Goal: Check status: Check status

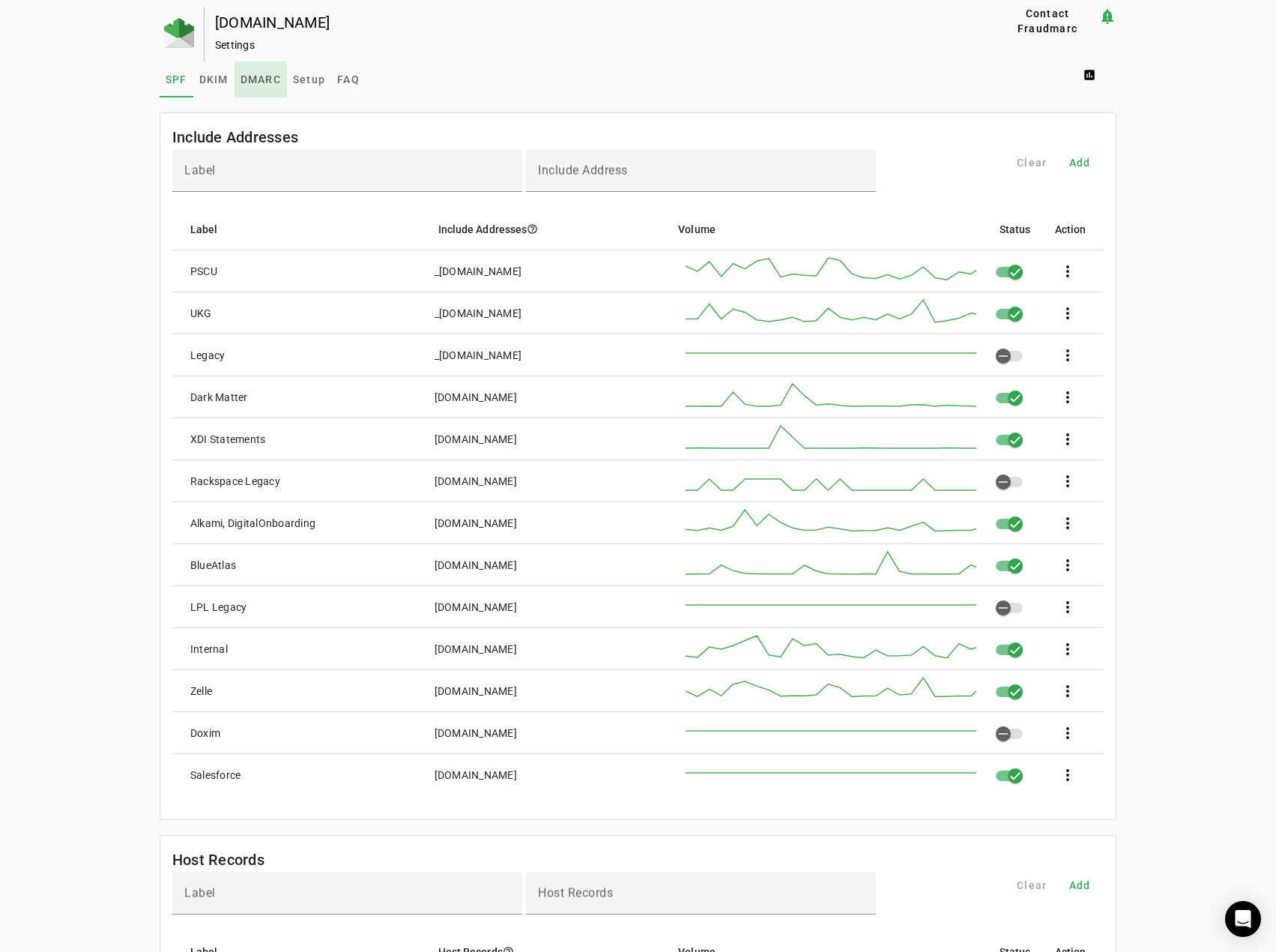
click at [235, 75] on link "DMARC" at bounding box center [260, 80] width 53 height 36
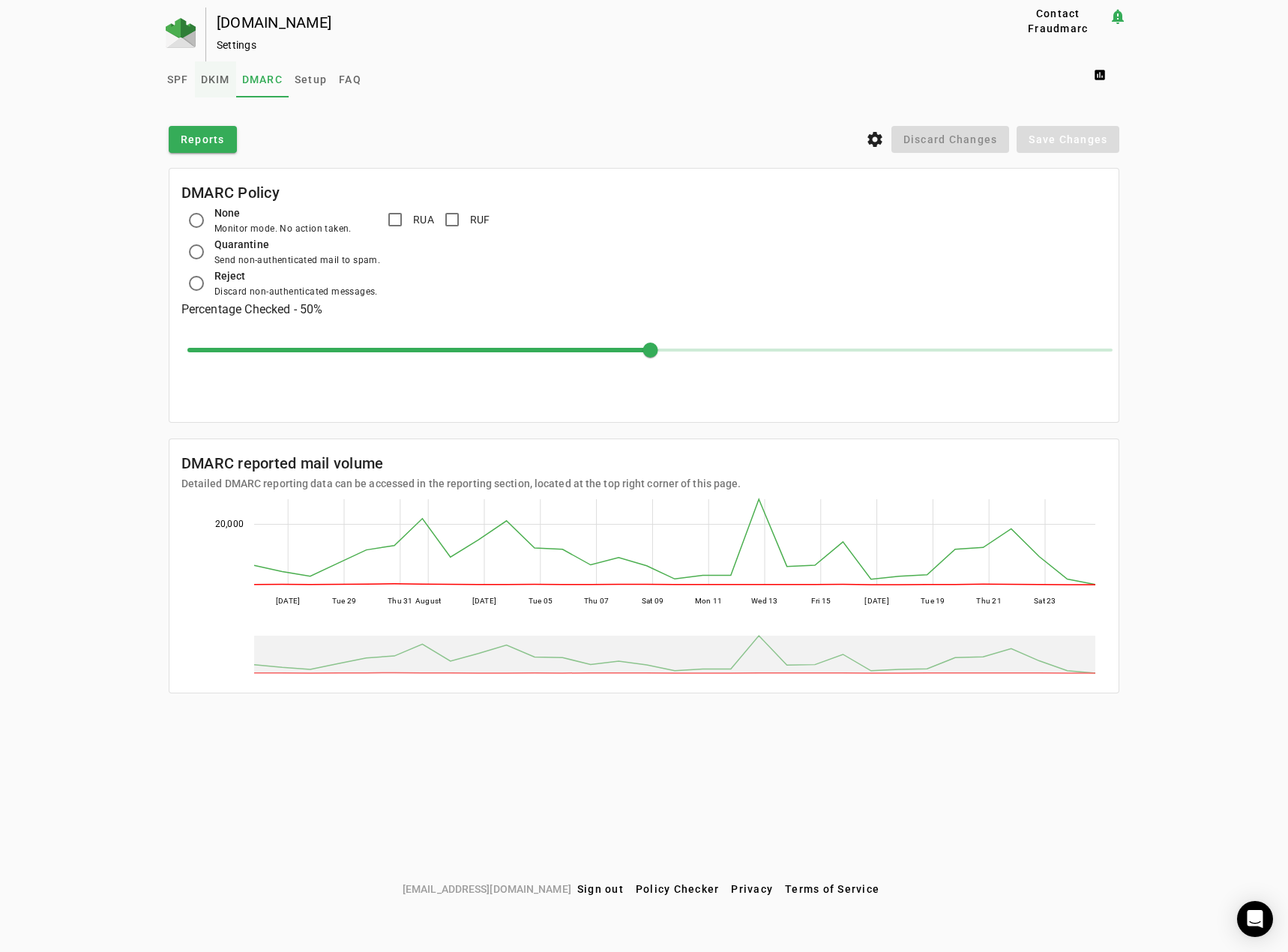
click at [213, 80] on span "DKIM" at bounding box center [215, 80] width 29 height 10
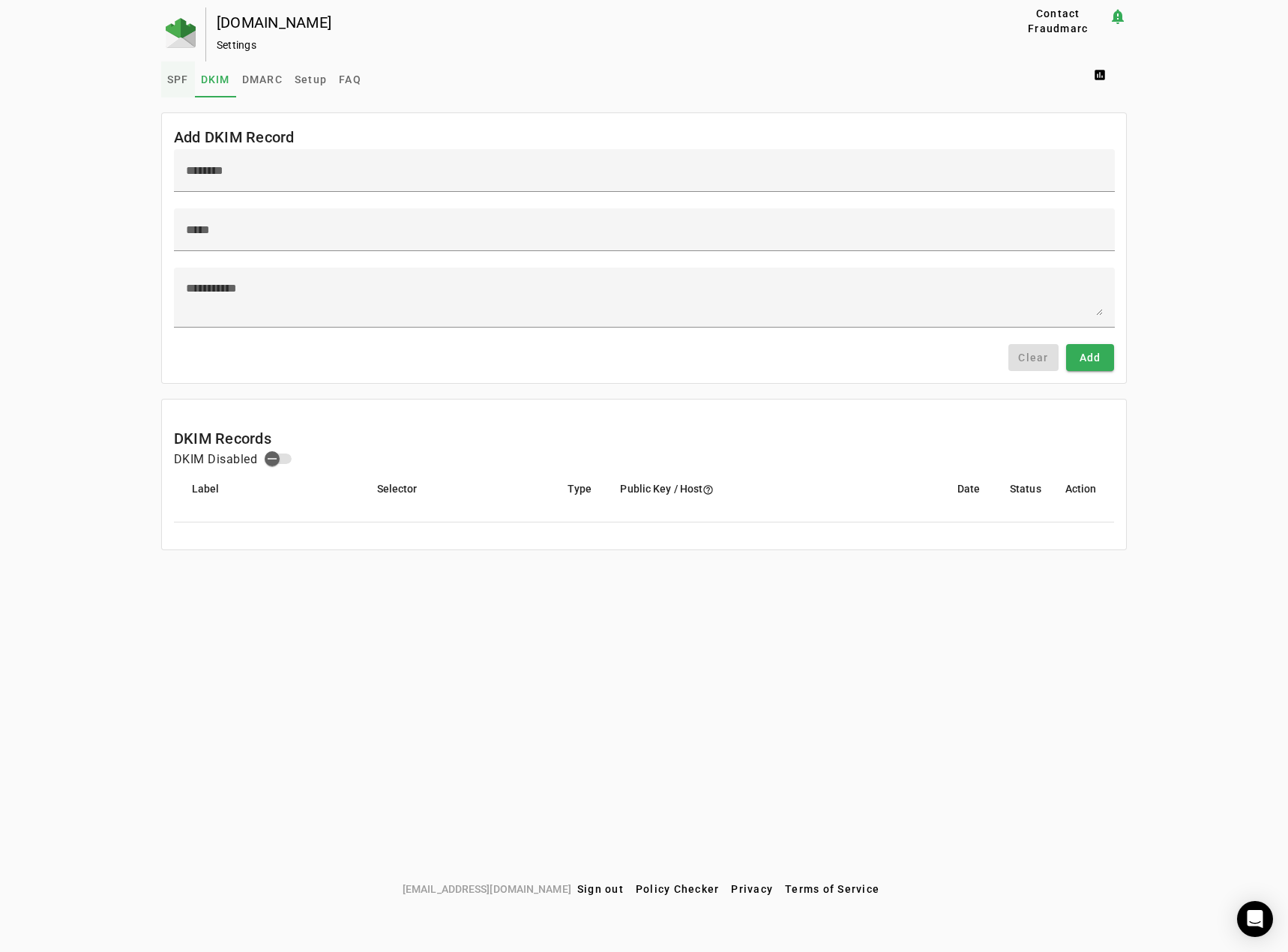
click at [173, 72] on span "SPF" at bounding box center [177, 80] width 22 height 36
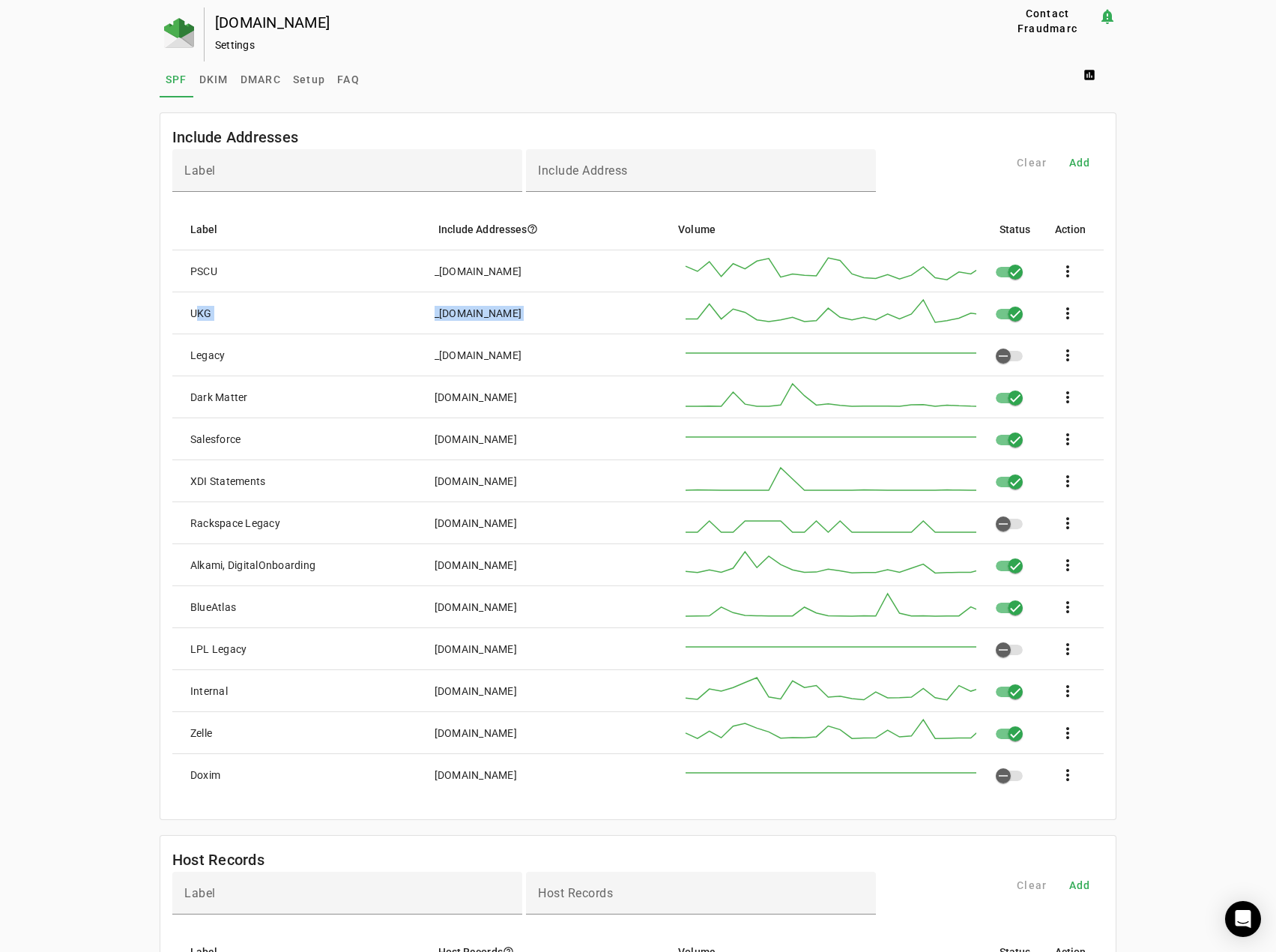
drag, startPoint x: 206, startPoint y: 301, endPoint x: 1113, endPoint y: 315, distance: 907.1
click at [1113, 315] on mat-card-content "Label Include Address Clear Add Label Include Addresses help_outline Volume Sta…" at bounding box center [637, 483] width 955 height 670
